Goal: Complete application form

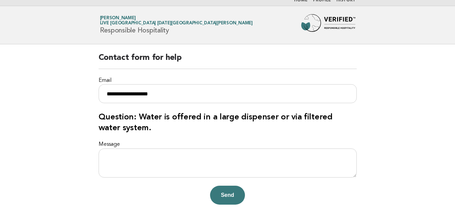
scroll to position [3, 0]
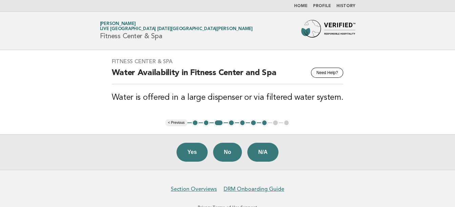
scroll to position [22, 0]
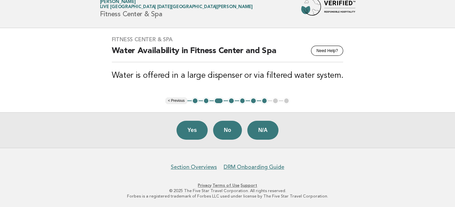
click at [173, 102] on button "< Previous" at bounding box center [176, 100] width 22 height 7
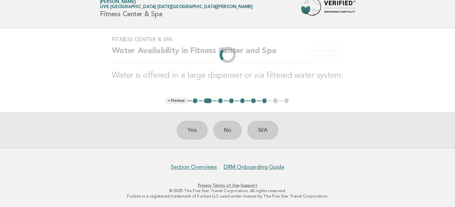
click at [173, 102] on li "< Previous" at bounding box center [176, 100] width 22 height 7
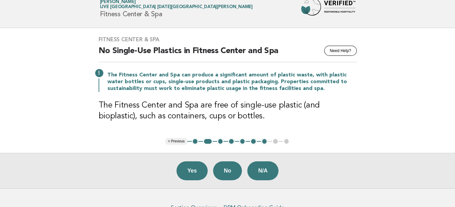
click at [173, 102] on main "Fitness Center & Spa Need Help? No Single-Use Plastics in Fitness Center and Sp…" at bounding box center [227, 108] width 455 height 160
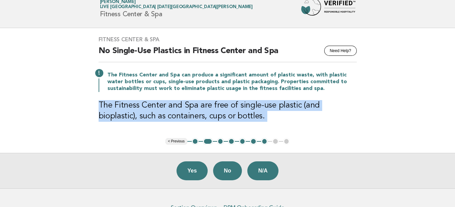
click at [173, 102] on h3 "The Fitness Center and Spa are free of single-use plastic (and bioplastic), suc…" at bounding box center [227, 111] width 258 height 22
drag, startPoint x: 173, startPoint y: 102, endPoint x: 175, endPoint y: 141, distance: 39.7
click at [175, 141] on button "< Previous" at bounding box center [176, 141] width 22 height 7
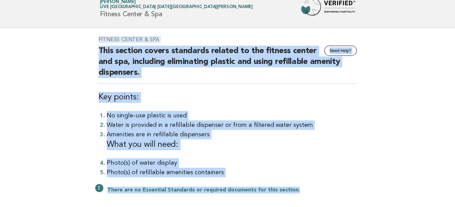
click at [175, 141] on h3 "What you will need:" at bounding box center [232, 144] width 250 height 11
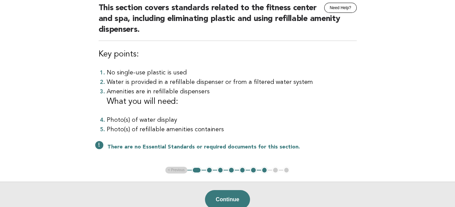
scroll to position [124, 0]
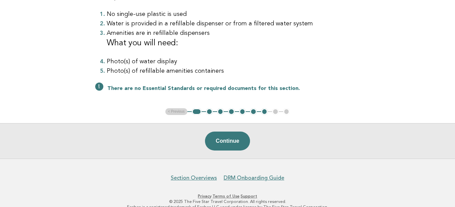
click at [196, 111] on button "1" at bounding box center [197, 111] width 10 height 7
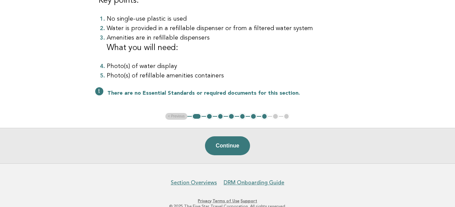
scroll to position [90, 0]
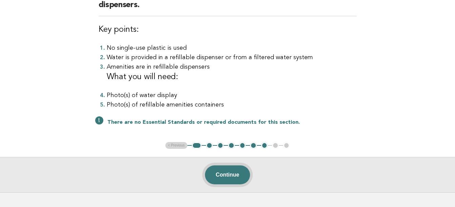
click at [233, 173] on button "Continue" at bounding box center [227, 175] width 45 height 19
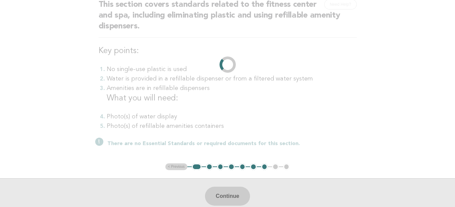
scroll to position [134, 0]
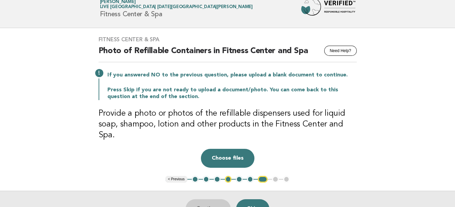
scroll to position [34, 0]
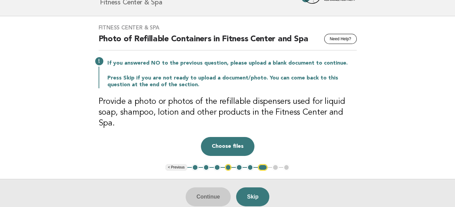
click at [178, 164] on button "< Previous" at bounding box center [176, 167] width 22 height 7
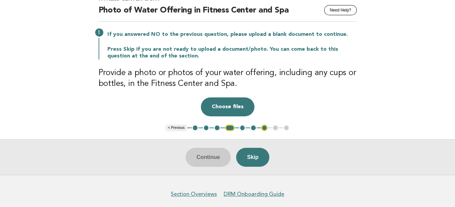
scroll to position [68, 0]
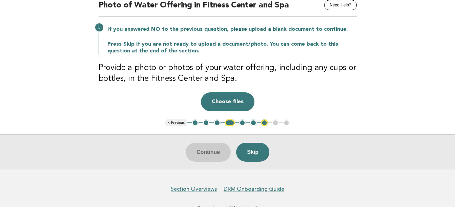
click at [178, 122] on button "< Previous" at bounding box center [176, 122] width 22 height 7
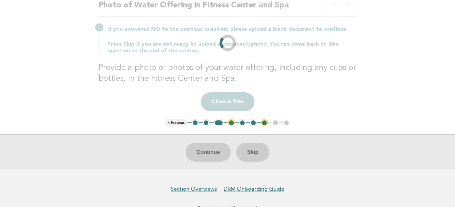
scroll to position [22, 0]
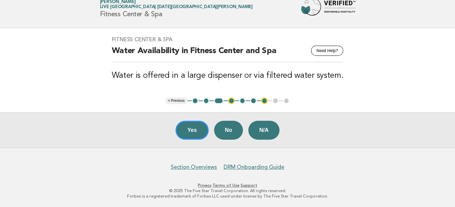
click at [174, 100] on button "< Previous" at bounding box center [176, 100] width 22 height 7
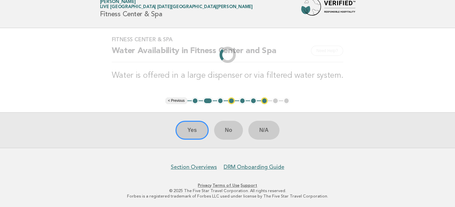
scroll to position [63, 0]
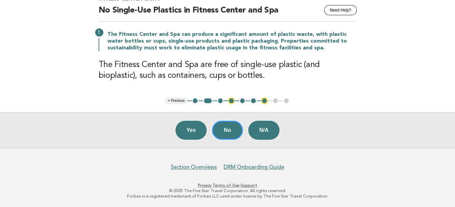
click at [174, 100] on button "< Previous" at bounding box center [176, 100] width 22 height 7
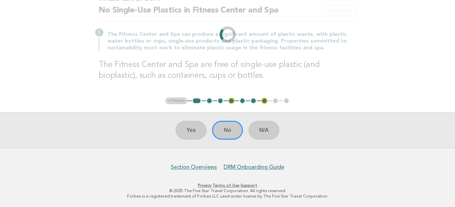
scroll to position [68, 0]
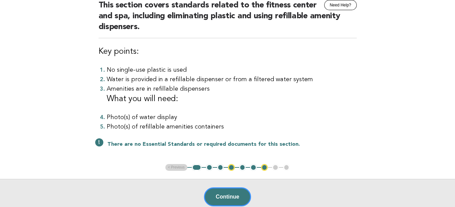
click at [197, 166] on button "1" at bounding box center [197, 167] width 10 height 7
click at [208, 166] on button "2" at bounding box center [209, 167] width 7 height 7
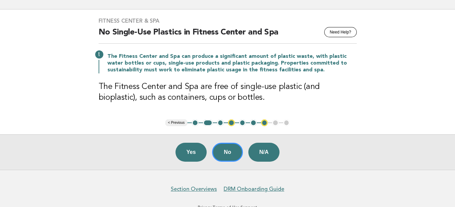
scroll to position [29, 0]
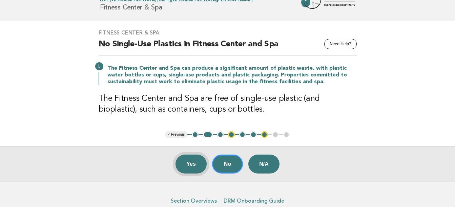
click at [200, 161] on button "Yes" at bounding box center [190, 164] width 31 height 19
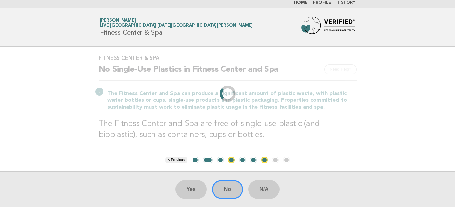
scroll to position [0, 0]
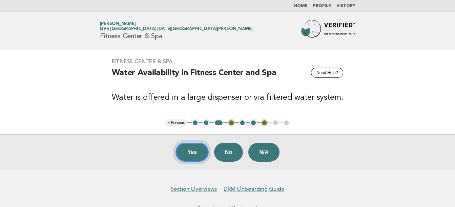
click at [198, 157] on button "Yes" at bounding box center [191, 152] width 33 height 19
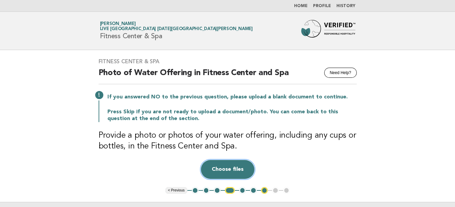
click at [240, 167] on button "Choose files" at bounding box center [227, 169] width 53 height 19
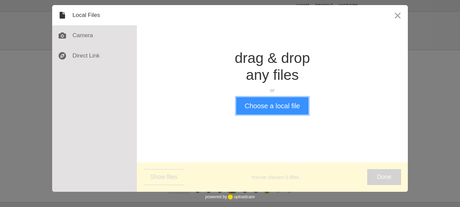
click at [272, 104] on button "Choose a local file" at bounding box center [272, 106] width 72 height 18
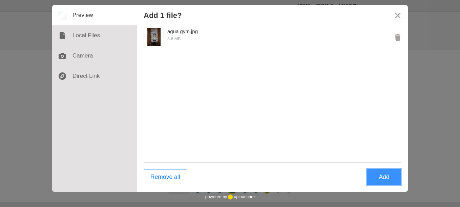
click at [378, 174] on button "Add" at bounding box center [384, 177] width 34 height 16
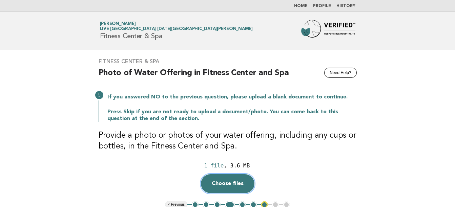
click at [233, 182] on button "Choose files" at bounding box center [227, 183] width 53 height 19
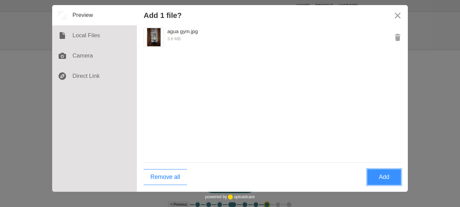
click at [382, 177] on button "Add" at bounding box center [384, 177] width 34 height 16
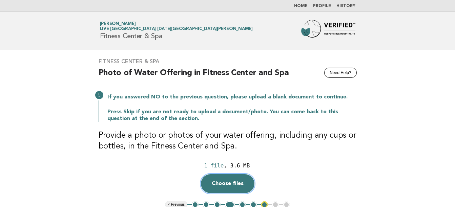
scroll to position [34, 0]
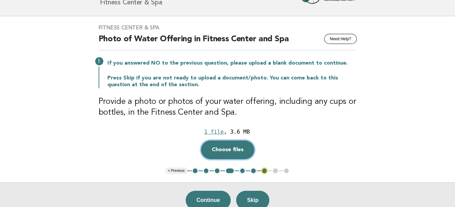
click at [236, 150] on button "Choose files" at bounding box center [227, 149] width 53 height 19
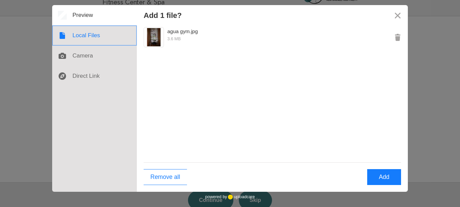
click at [73, 34] on div at bounding box center [94, 35] width 85 height 20
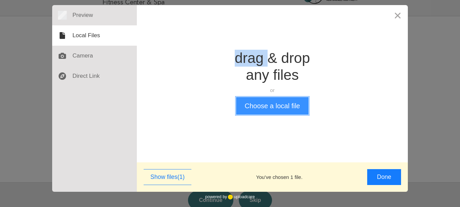
click at [281, 102] on button "Choose a local file" at bounding box center [272, 106] width 72 height 18
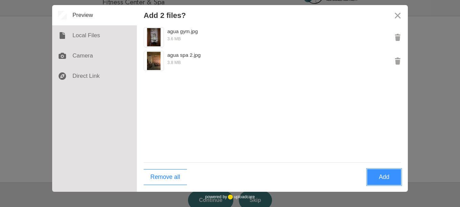
click at [381, 173] on button "Add" at bounding box center [384, 177] width 34 height 16
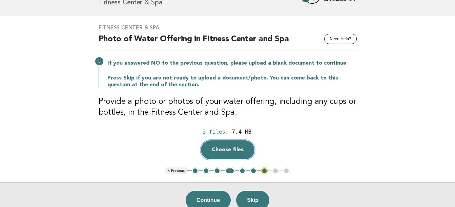
click at [236, 150] on button "Choose files" at bounding box center [227, 149] width 53 height 19
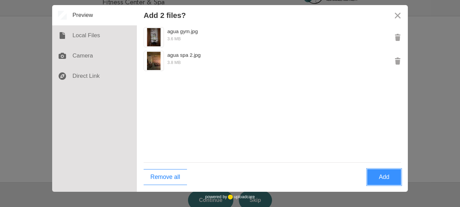
click at [382, 174] on button "Add" at bounding box center [384, 177] width 34 height 16
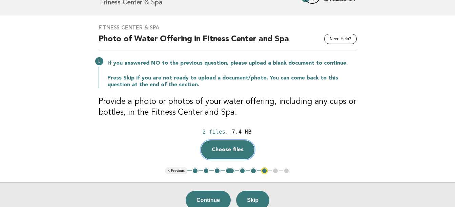
click at [240, 146] on button "Choose files" at bounding box center [227, 149] width 53 height 19
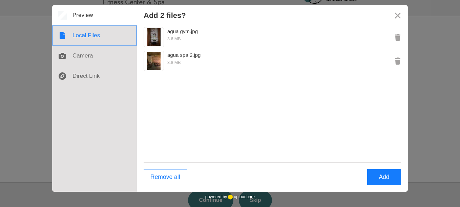
click at [86, 35] on div at bounding box center [94, 35] width 85 height 20
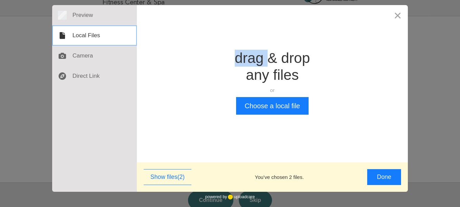
click at [86, 35] on div at bounding box center [94, 35] width 85 height 20
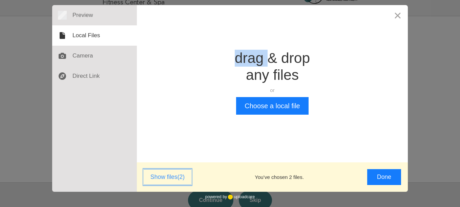
click at [173, 176] on button "Show files (2)" at bounding box center [168, 177] width 48 height 16
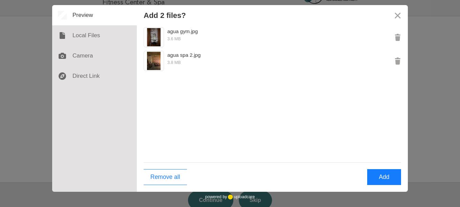
click at [255, 106] on div "agua gym.jpg 3.6 MB agua spa 2.jpg 3.8 MB" at bounding box center [272, 93] width 271 height 137
click at [385, 177] on button "Add" at bounding box center [384, 177] width 34 height 16
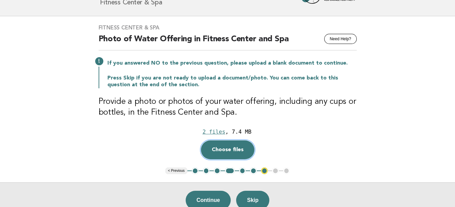
click at [216, 145] on button "Choose files" at bounding box center [227, 149] width 53 height 19
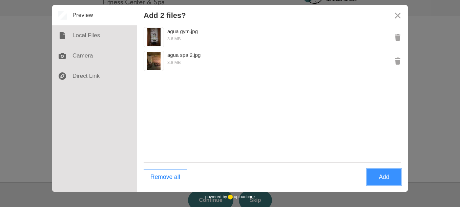
click at [383, 177] on button "Add" at bounding box center [384, 177] width 34 height 16
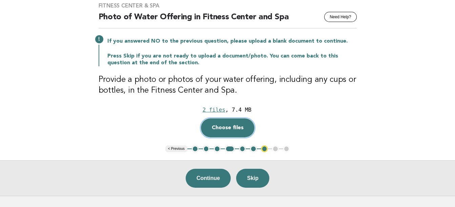
scroll to position [68, 0]
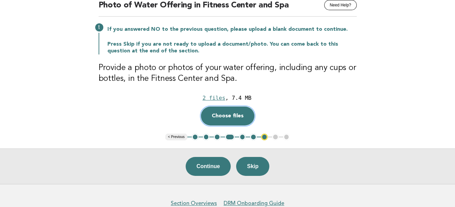
click at [208, 110] on button "Choose files" at bounding box center [227, 116] width 53 height 19
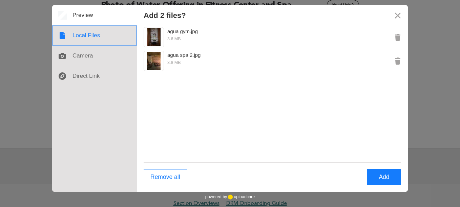
click at [83, 37] on div at bounding box center [94, 35] width 85 height 20
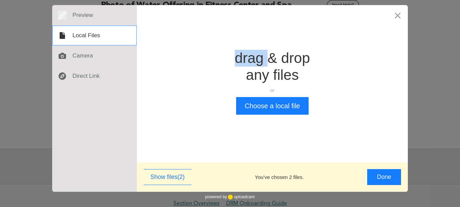
click at [83, 37] on div at bounding box center [94, 35] width 85 height 20
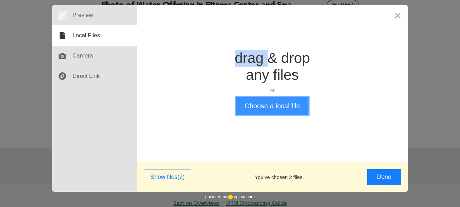
click at [264, 105] on button "Choose a local file" at bounding box center [272, 106] width 72 height 18
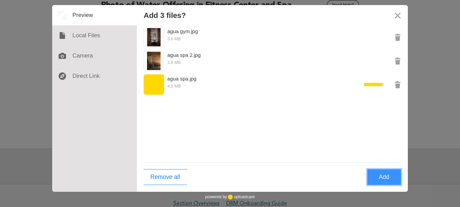
click at [386, 176] on button "Add" at bounding box center [384, 177] width 34 height 16
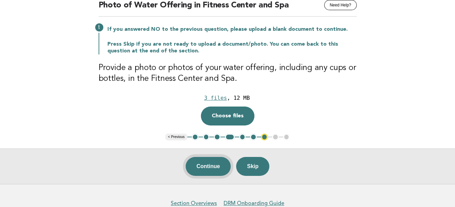
click at [194, 170] on button "Continue" at bounding box center [207, 166] width 45 height 19
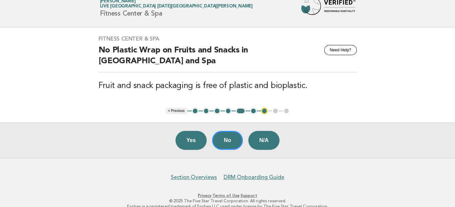
scroll to position [33, 0]
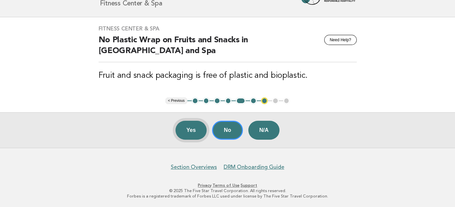
click at [193, 129] on button "Yes" at bounding box center [190, 130] width 31 height 19
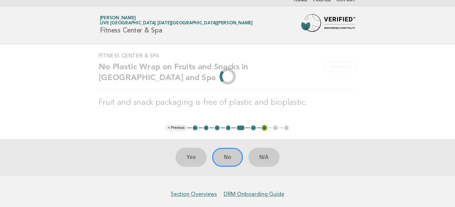
scroll to position [0, 0]
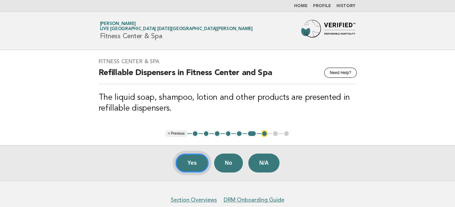
click at [198, 157] on button "Yes" at bounding box center [191, 163] width 33 height 19
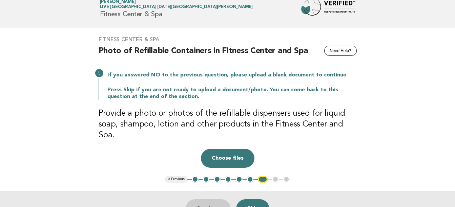
scroll to position [34, 0]
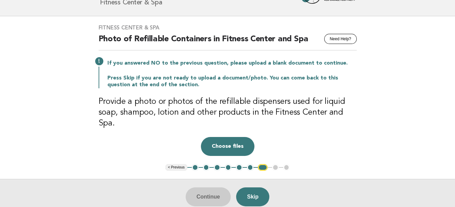
click at [249, 164] on button "6" at bounding box center [250, 167] width 7 height 7
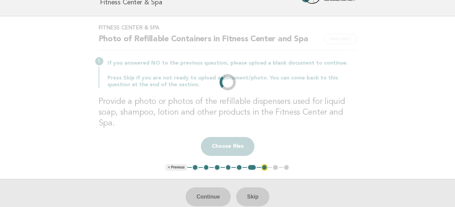
scroll to position [33, 0]
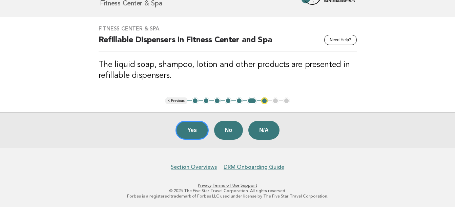
click at [238, 100] on button "5" at bounding box center [239, 100] width 7 height 7
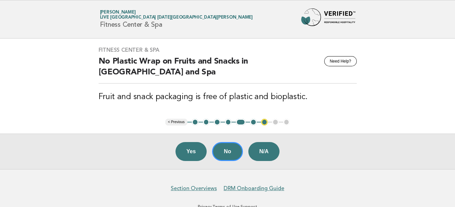
scroll to position [0, 0]
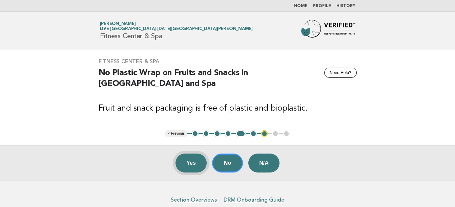
click at [192, 160] on button "Yes" at bounding box center [190, 163] width 31 height 19
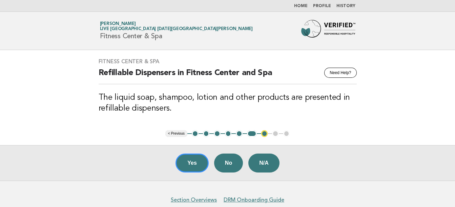
scroll to position [33, 0]
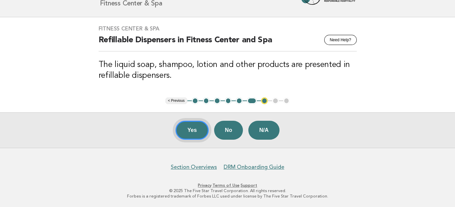
click at [197, 129] on button "Yes" at bounding box center [191, 130] width 33 height 19
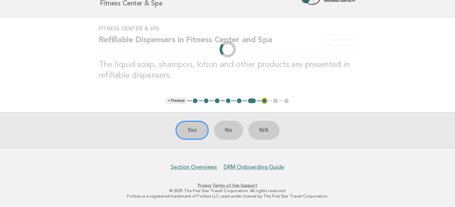
scroll to position [0, 0]
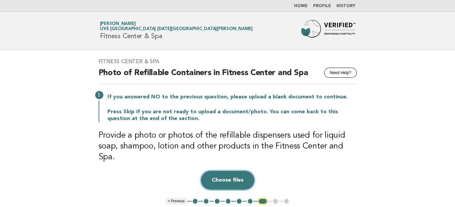
click at [213, 171] on button "Choose files" at bounding box center [227, 180] width 53 height 19
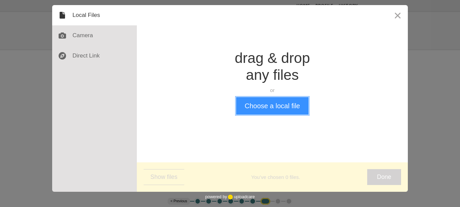
click at [266, 103] on button "Choose a local file" at bounding box center [272, 106] width 72 height 18
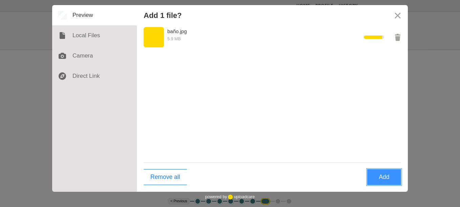
click at [391, 173] on button "Add" at bounding box center [384, 177] width 34 height 16
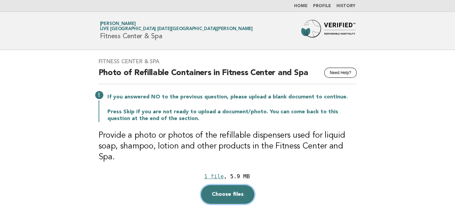
click at [223, 185] on button "Choose files" at bounding box center [227, 194] width 53 height 19
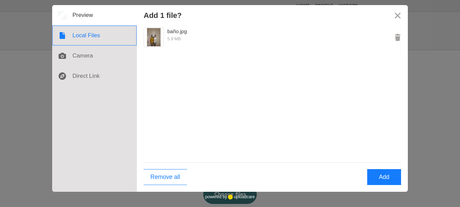
click at [83, 34] on div at bounding box center [94, 35] width 85 height 20
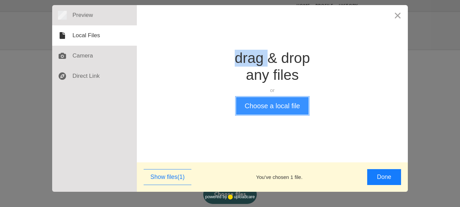
click at [257, 107] on button "Choose a local file" at bounding box center [272, 106] width 72 height 18
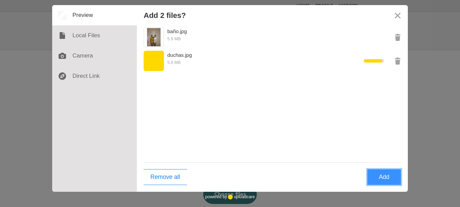
click at [375, 174] on button "Add" at bounding box center [384, 177] width 34 height 16
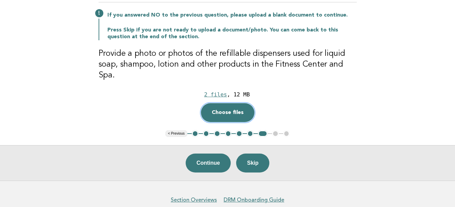
scroll to position [70, 0]
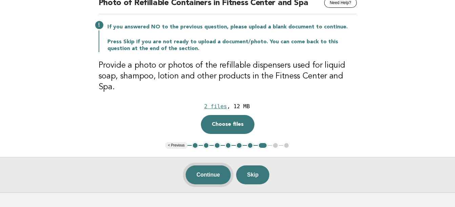
click at [212, 166] on button "Continue" at bounding box center [207, 175] width 45 height 19
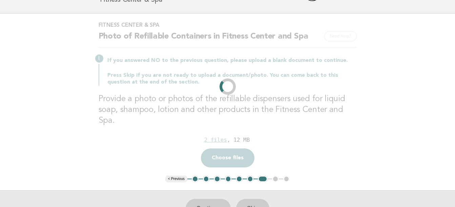
scroll to position [0, 0]
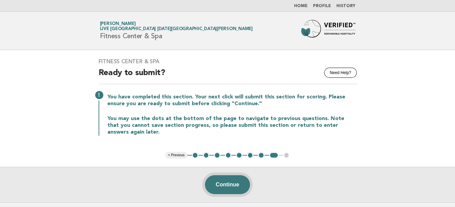
click at [223, 185] on button "Continue" at bounding box center [227, 184] width 45 height 19
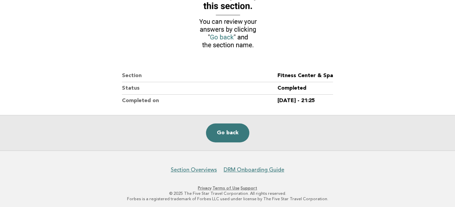
scroll to position [113, 0]
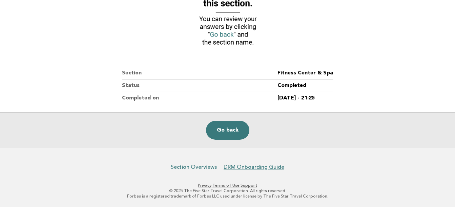
click at [197, 166] on link "Section Overviews" at bounding box center [194, 167] width 46 height 7
